Goal: Find specific page/section: Find specific page/section

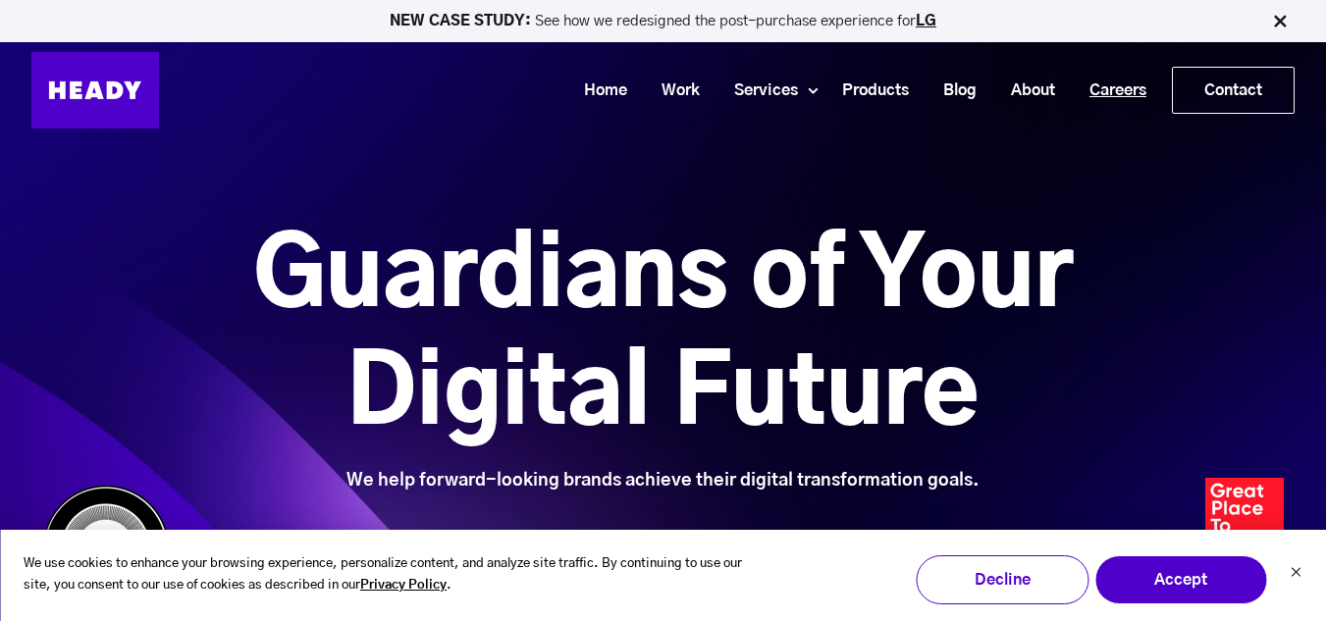
click at [1093, 99] on link "Careers" at bounding box center [1110, 91] width 91 height 36
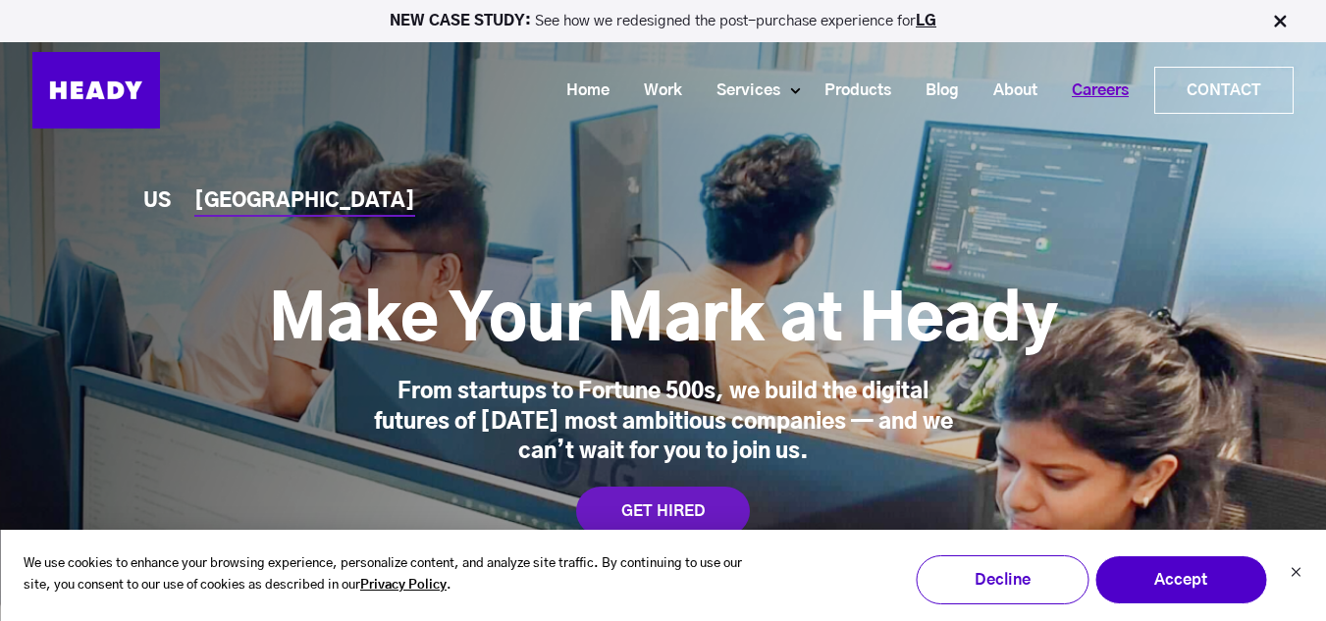
click at [1069, 86] on link "Careers" at bounding box center [1092, 91] width 91 height 36
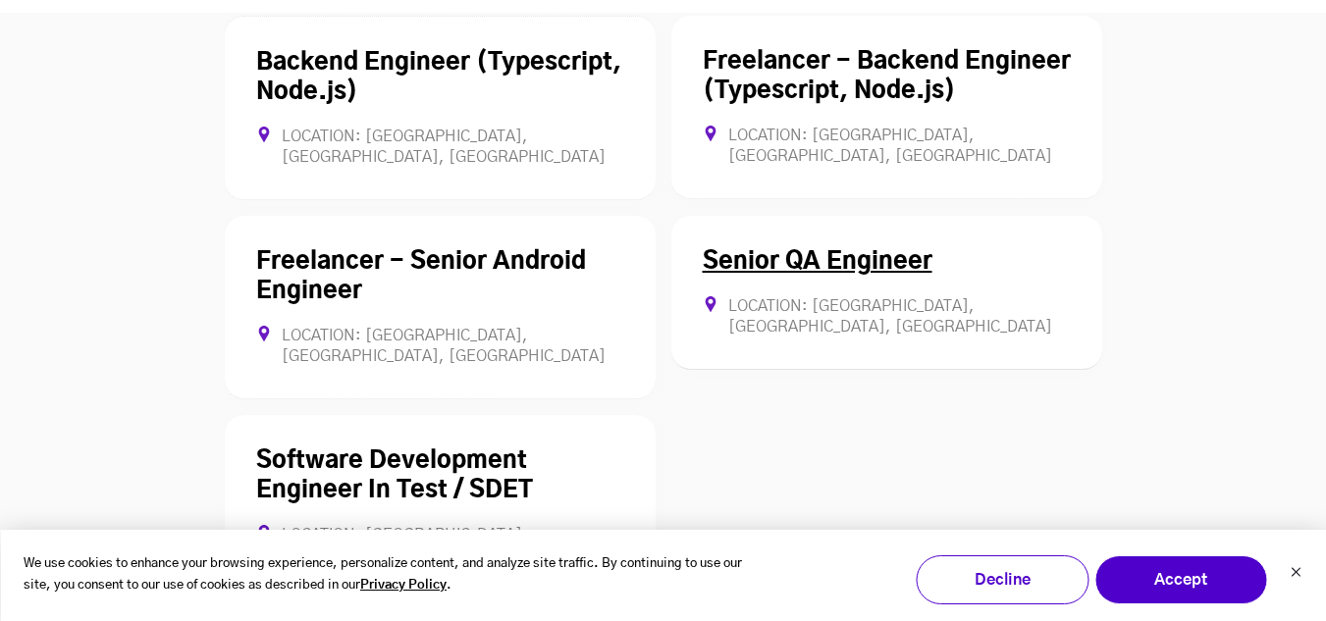
scroll to position [5610, 0]
